Goal: Task Accomplishment & Management: Manage account settings

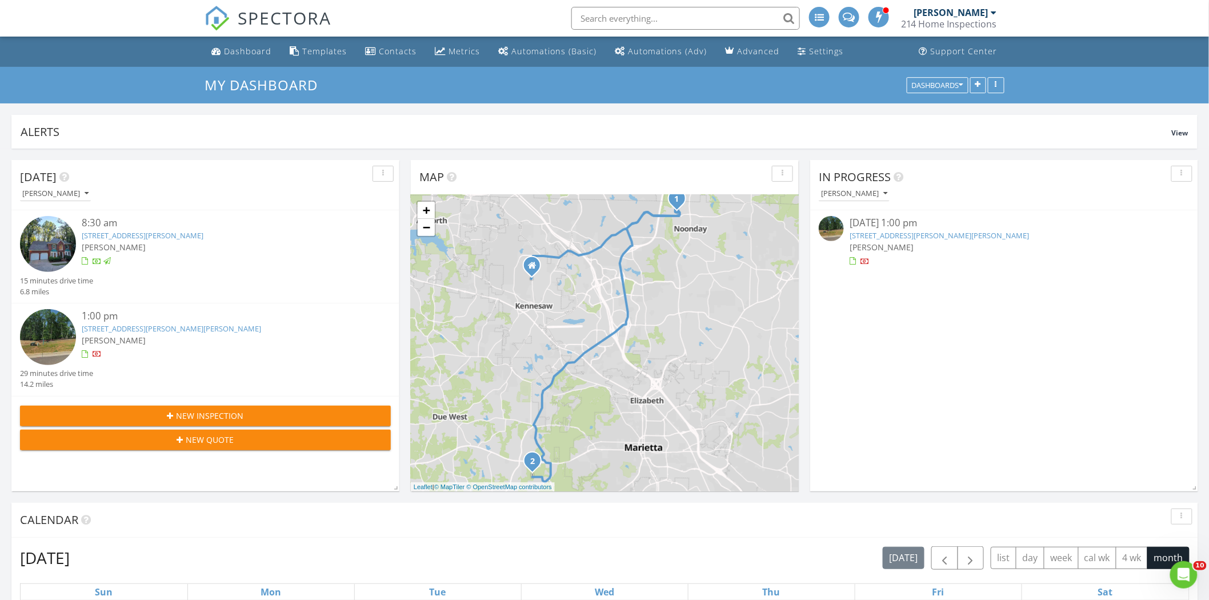
click at [181, 326] on link "[STREET_ADDRESS][PERSON_NAME][PERSON_NAME]" at bounding box center [171, 328] width 179 height 10
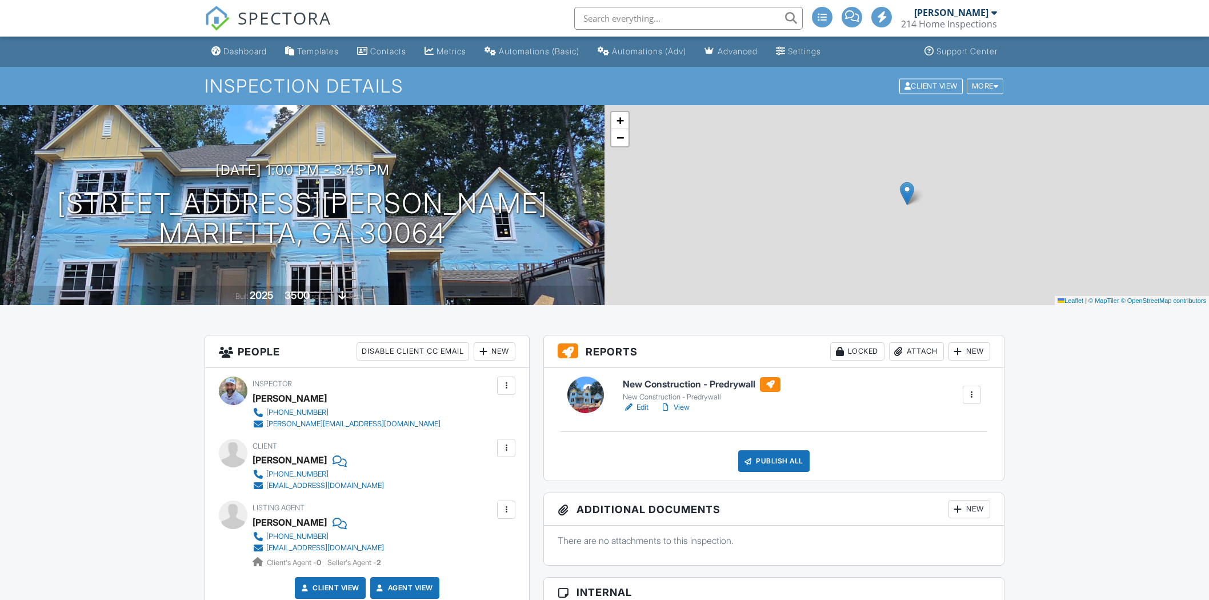
click at [644, 406] on link "Edit" at bounding box center [636, 407] width 26 height 11
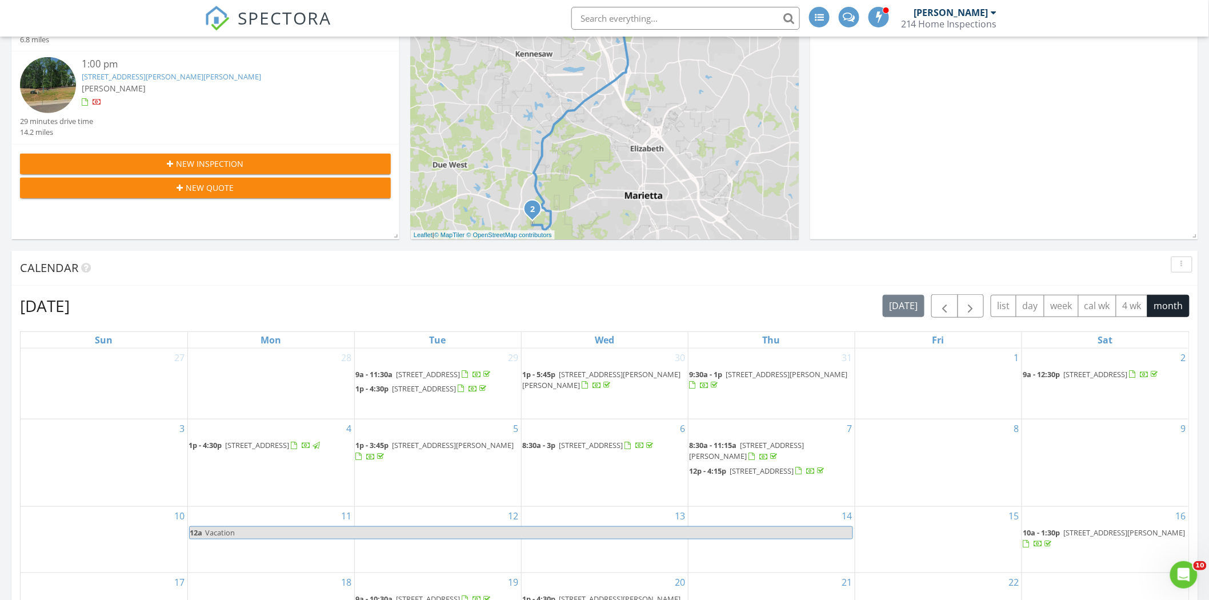
scroll to position [254, 0]
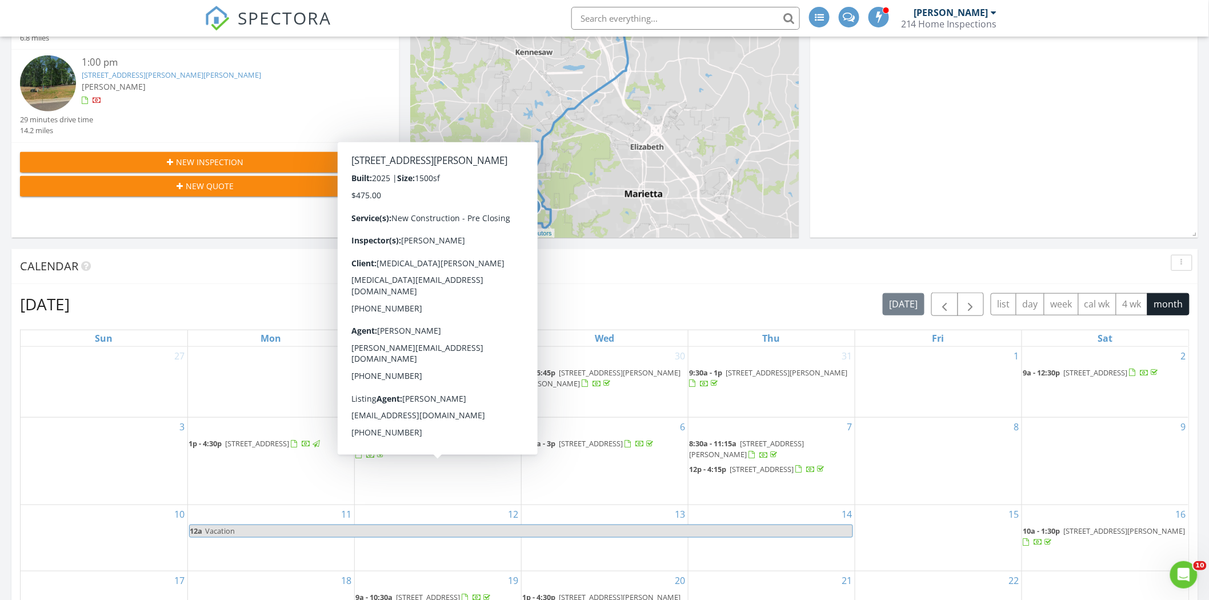
click at [469, 449] on span "2637 Mackintosh Ct Lot 8, Brookhaven 30319" at bounding box center [454, 443] width 122 height 10
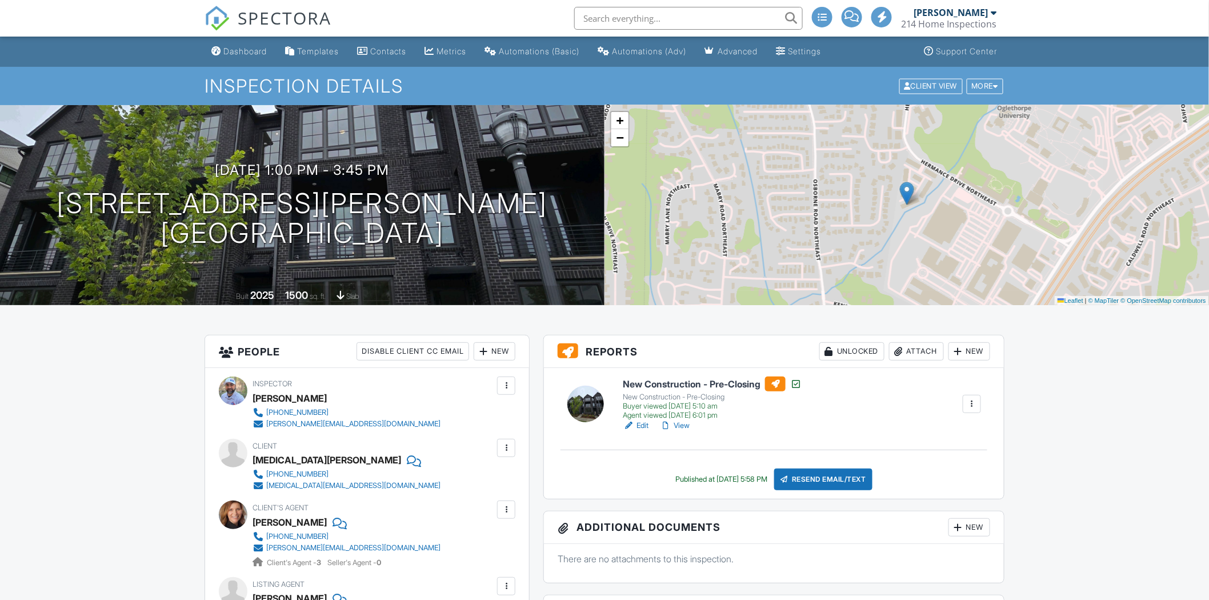
click at [688, 425] on link "View" at bounding box center [675, 425] width 30 height 11
